Goal: Find contact information: Find contact information

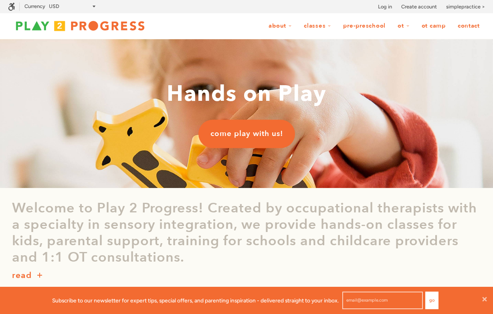
scroll to position [0, 0]
click at [463, 26] on link "Contact" at bounding box center [468, 25] width 32 height 15
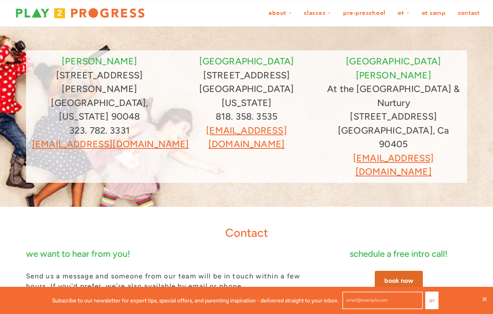
scroll to position [16, 0]
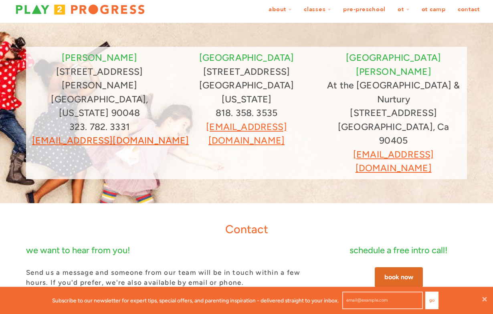
click at [91, 135] on nobr "grow@play2progress.com" at bounding box center [110, 140] width 157 height 11
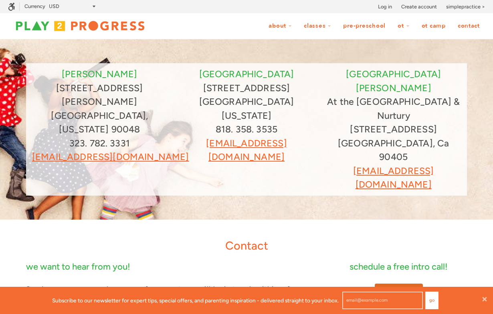
scroll to position [0, 0]
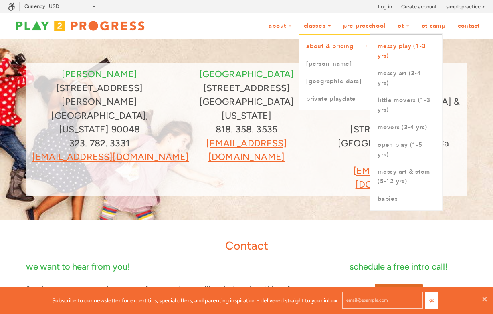
click at [388, 49] on link "Messy Play (1-3 yrs)" at bounding box center [406, 51] width 72 height 27
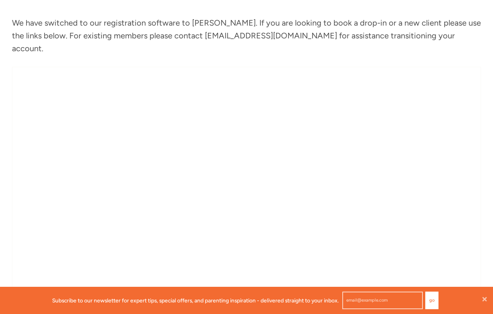
scroll to position [566, 0]
